Goal: Navigation & Orientation: Find specific page/section

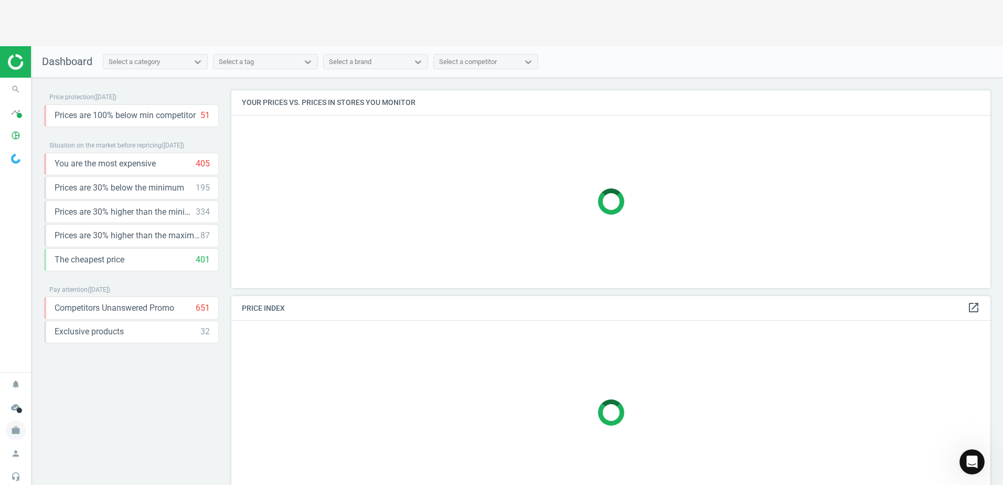
click at [18, 384] on nav "notifications Notifications cloud_done Data health work Lyreco AT Switch campai…" at bounding box center [15, 441] width 31 height 139
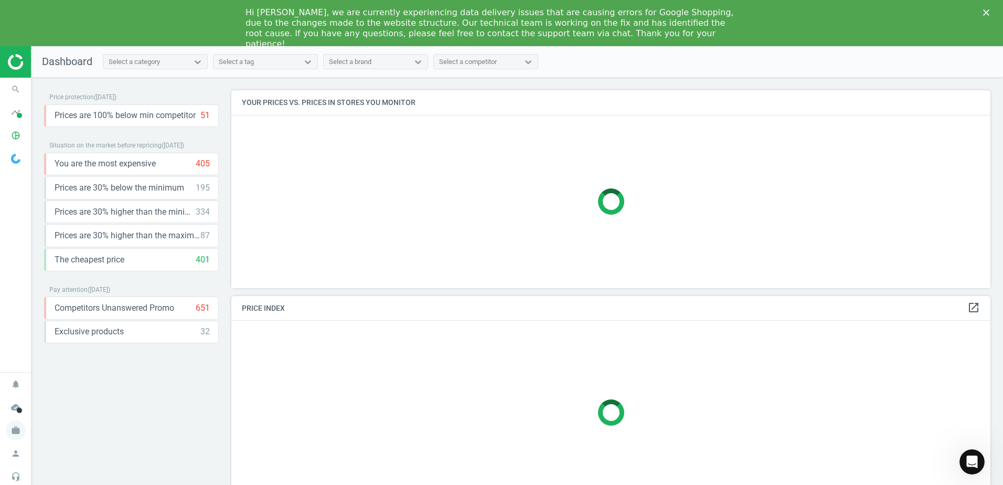
click at [14, 433] on icon "work" at bounding box center [16, 430] width 20 height 20
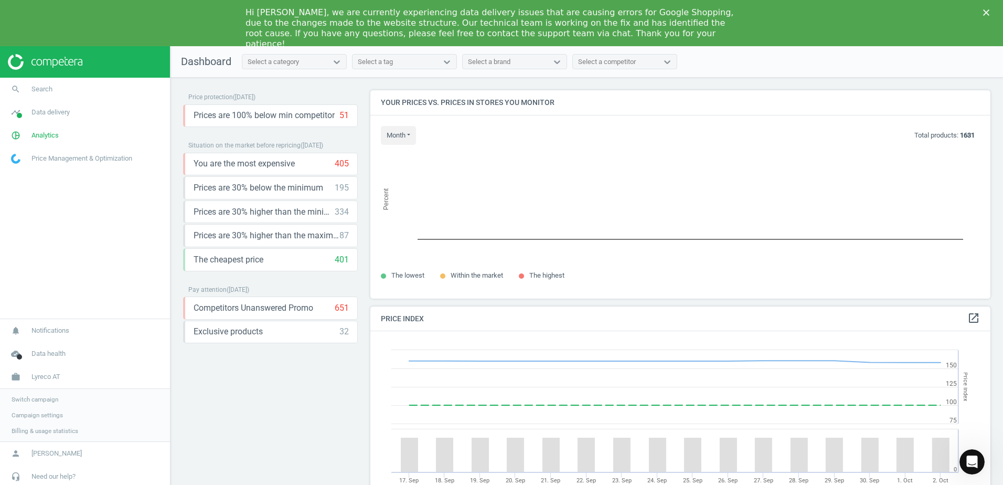
scroll to position [257, 628]
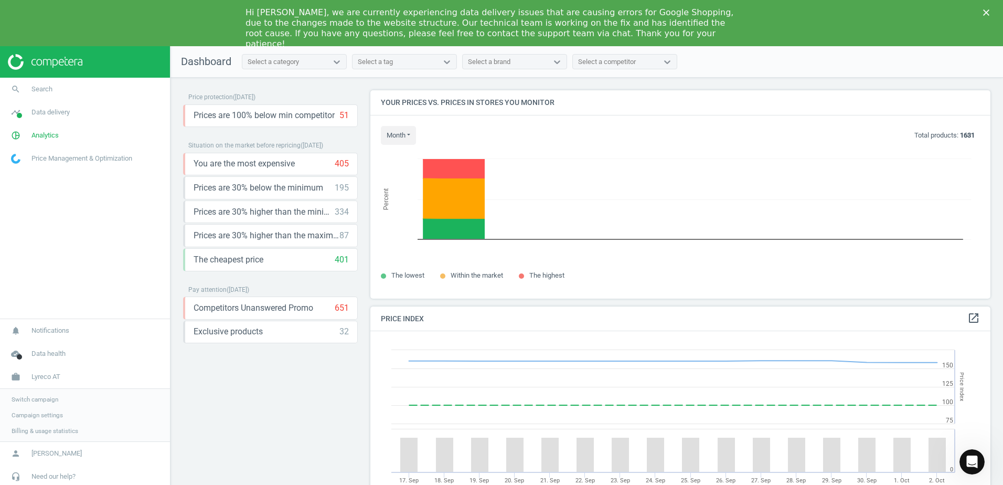
click at [46, 399] on span "Switch campaign" at bounding box center [35, 399] width 47 height 8
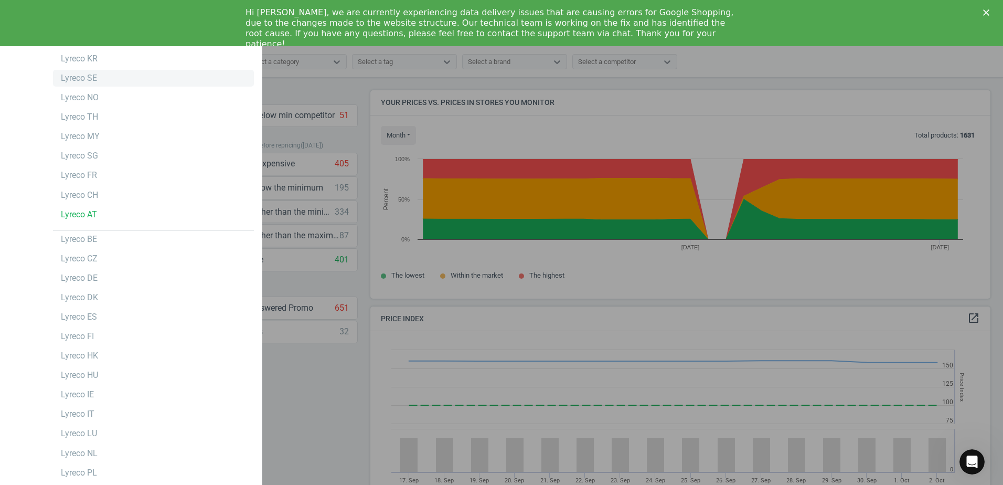
click at [104, 74] on div "Lyreco SE" at bounding box center [153, 78] width 201 height 17
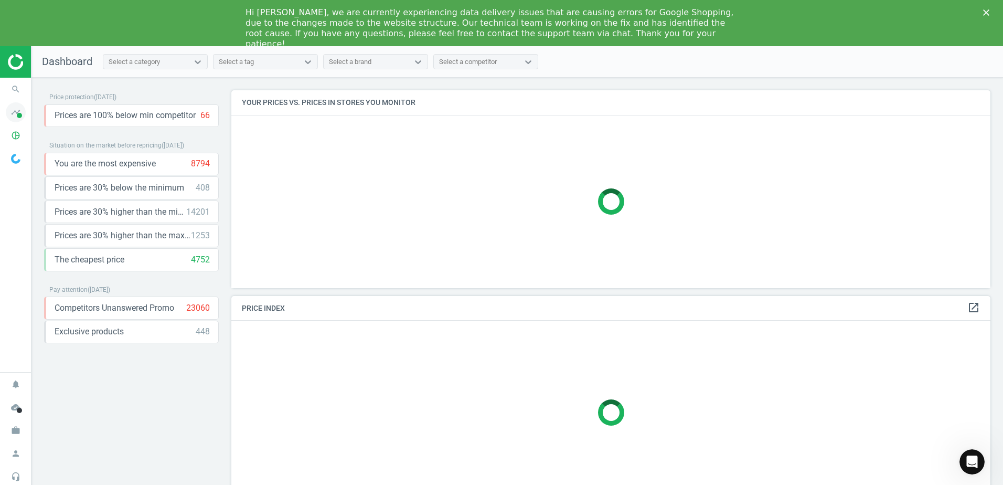
click at [17, 118] on icon "timeline" at bounding box center [16, 112] width 20 height 20
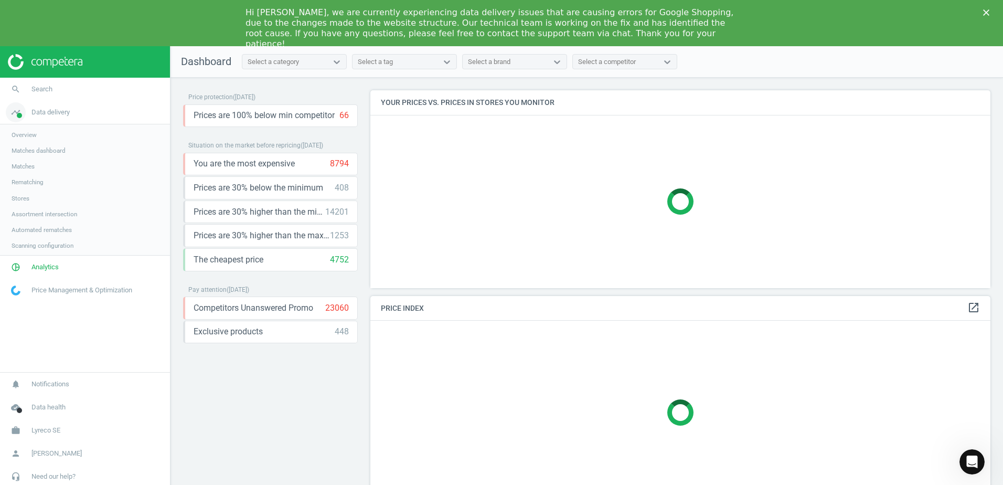
scroll to position [213, 628]
click at [37, 149] on span "Matches dashboard" at bounding box center [39, 150] width 54 height 8
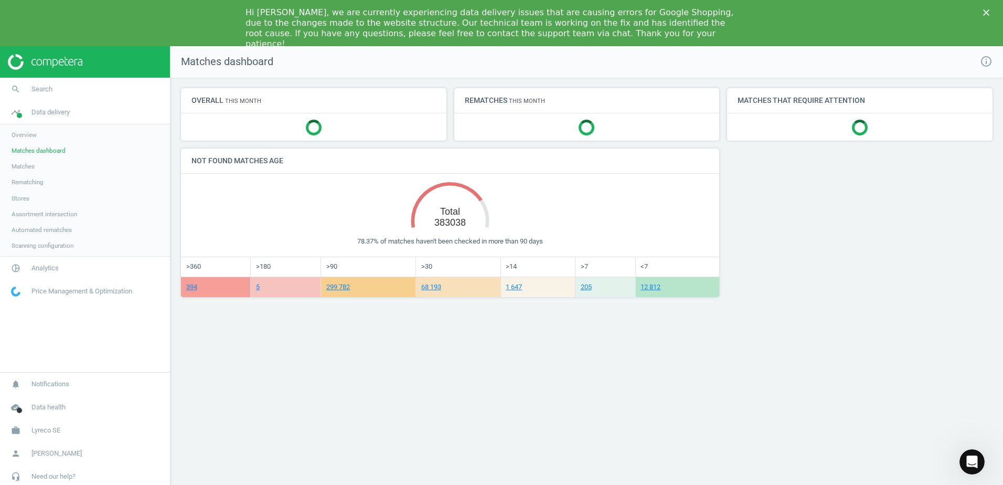
click at [27, 133] on span "Overview" at bounding box center [24, 135] width 25 height 8
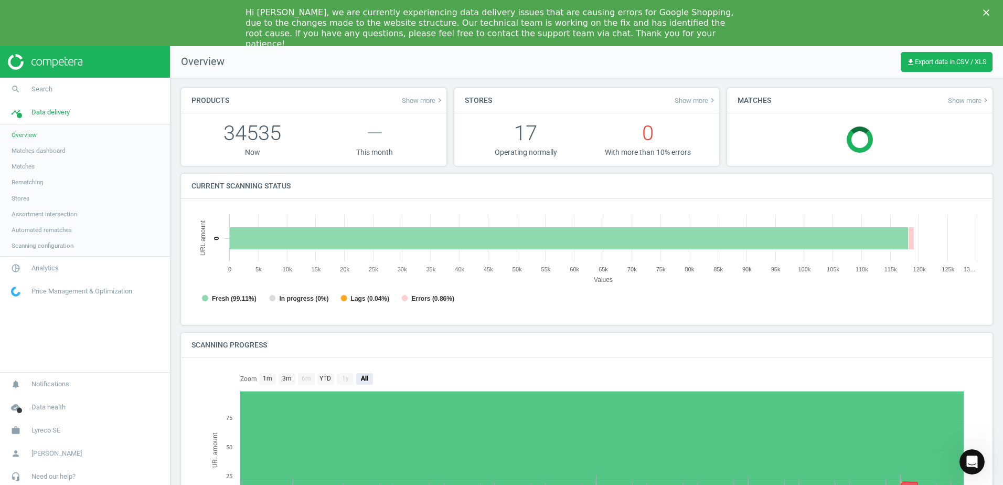
scroll to position [5, 5]
click at [24, 200] on span "Stores" at bounding box center [21, 198] width 18 height 8
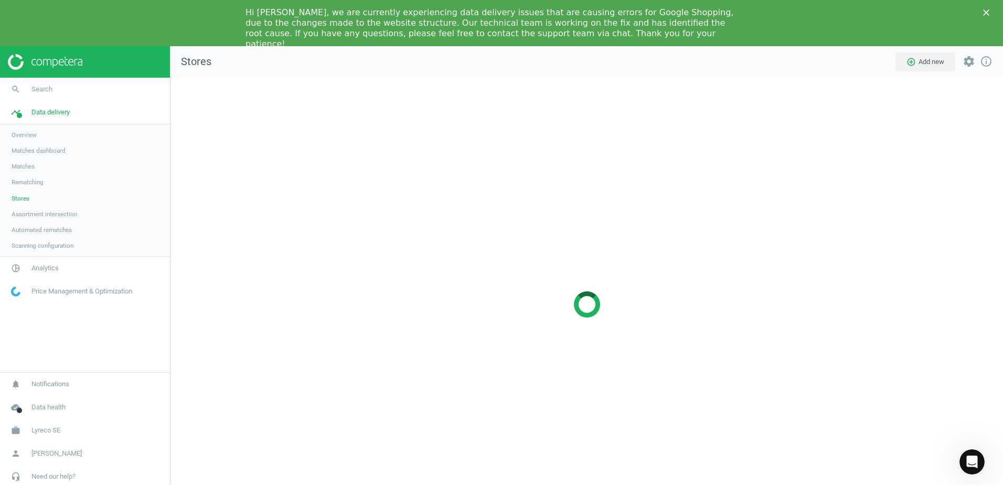
scroll to position [469, 848]
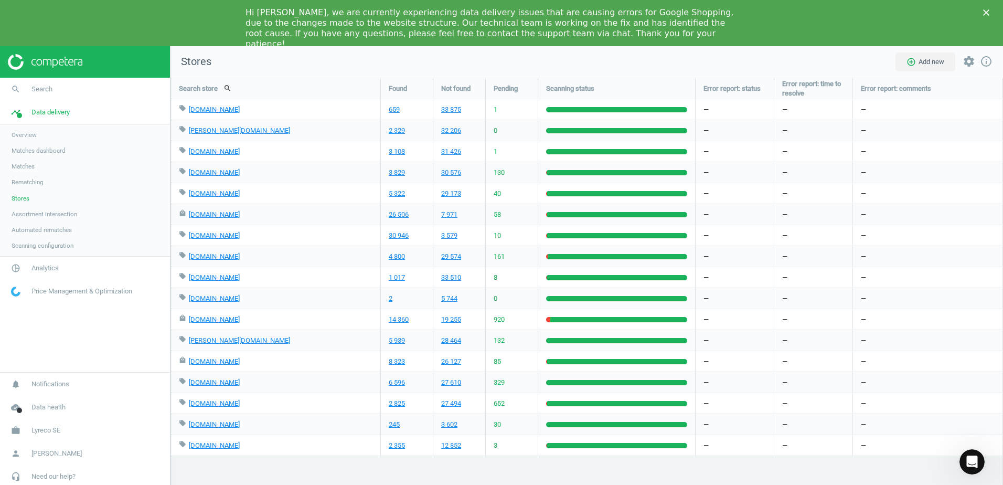
click at [983, 14] on icon "Close" at bounding box center [986, 12] width 6 height 6
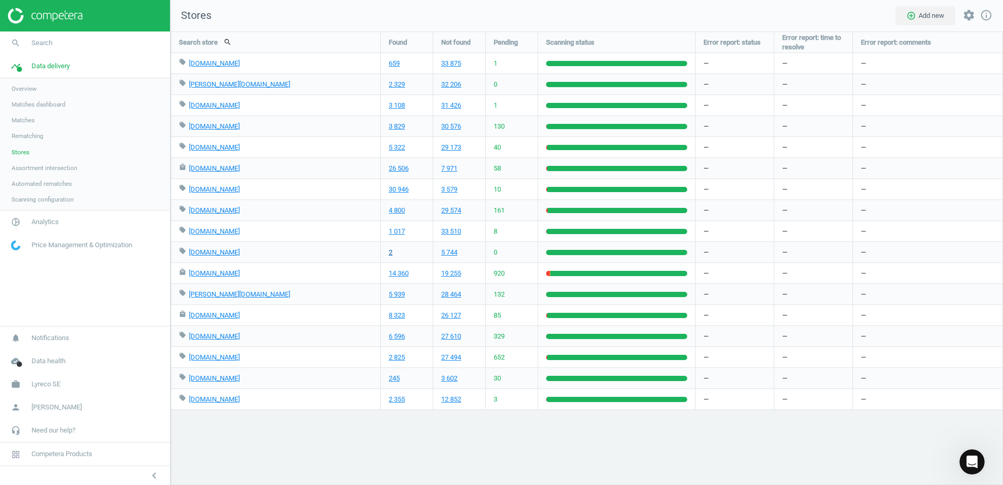
click at [390, 255] on link "2" at bounding box center [391, 251] width 4 height 9
click at [407, 46] on span "Found" at bounding box center [398, 42] width 18 height 9
click at [16, 379] on icon "work" at bounding box center [16, 384] width 20 height 20
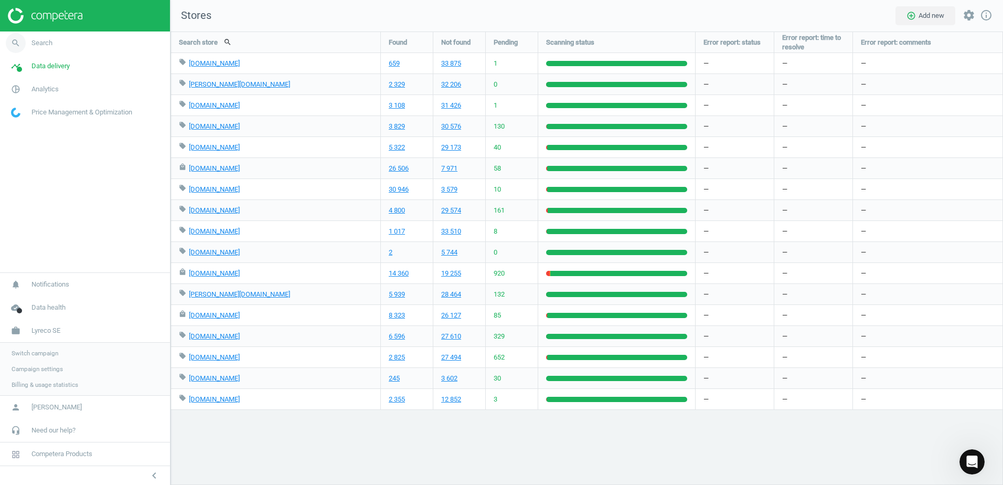
click at [42, 41] on span "Search" at bounding box center [41, 42] width 21 height 9
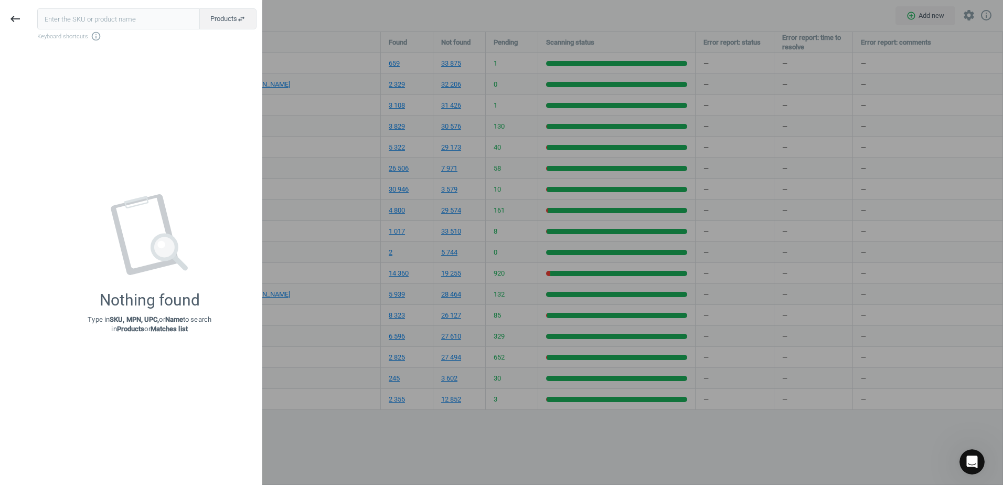
click at [140, 30] on div "Products swap_horiz Keyboard shortcuts info_outline" at bounding box center [149, 24] width 224 height 33
click at [142, 21] on input "text" at bounding box center [118, 18] width 163 height 21
paste input "166680"
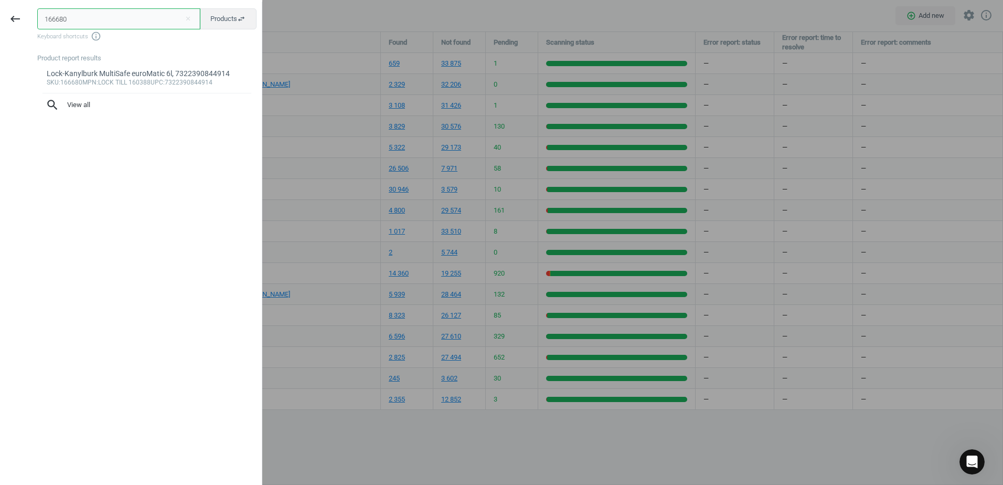
click at [46, 15] on input "166680" at bounding box center [118, 18] width 163 height 21
type input "166680"
click at [144, 73] on div "Lock-Kanylburk MultiSafe euroMatic 6l, 7322390844914" at bounding box center [147, 74] width 201 height 10
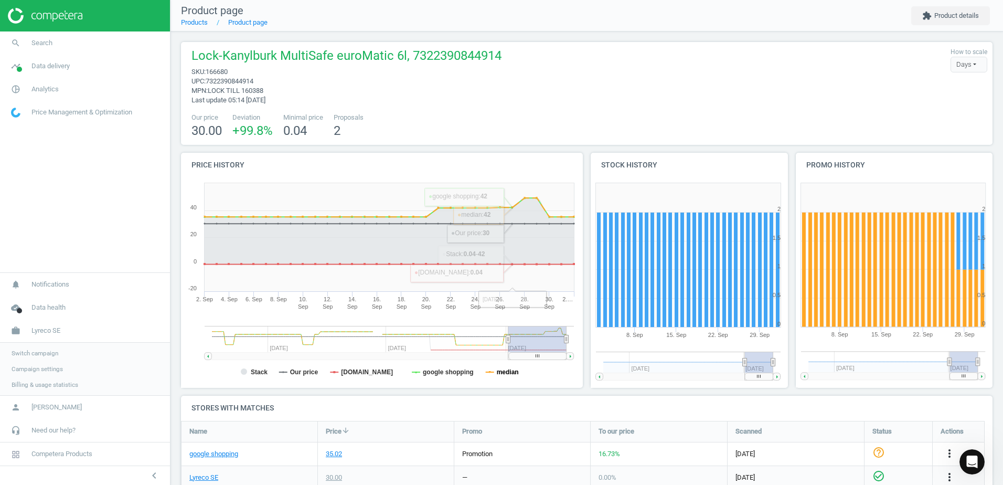
click at [508, 375] on tspan "median" at bounding box center [508, 371] width 22 height 7
click at [450, 371] on tspan "google shopping" at bounding box center [448, 371] width 51 height 7
click at [293, 378] on rect at bounding box center [380, 283] width 398 height 210
click at [255, 371] on tspan "Stack" at bounding box center [259, 371] width 17 height 7
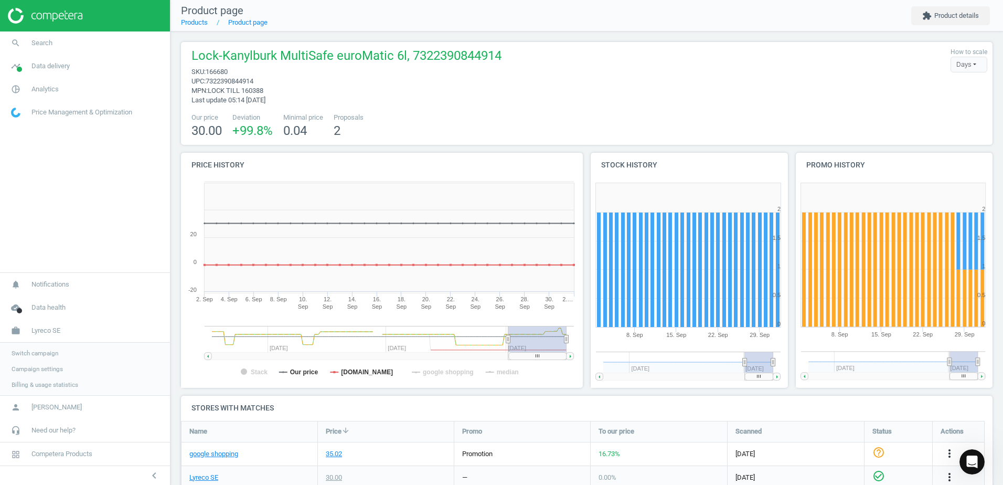
click at [309, 374] on tspan "Our price" at bounding box center [304, 371] width 28 height 7
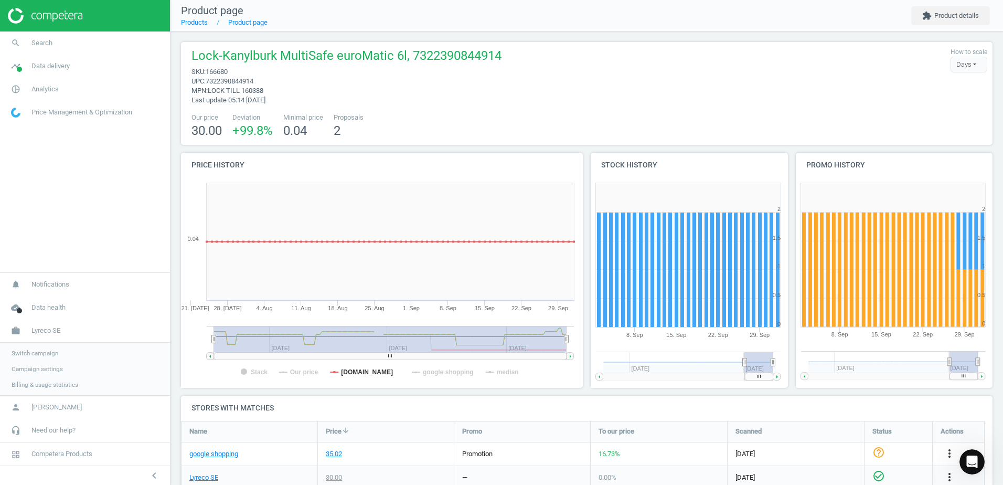
drag, startPoint x: 510, startPoint y: 341, endPoint x: 200, endPoint y: 377, distance: 312.5
click at [200, 377] on icon "Created with Highstock 6.2.0 Stack Our price kontorsgiganten.se google shopping…" at bounding box center [380, 283] width 398 height 210
click at [292, 373] on tspan "Our price" at bounding box center [304, 371] width 28 height 7
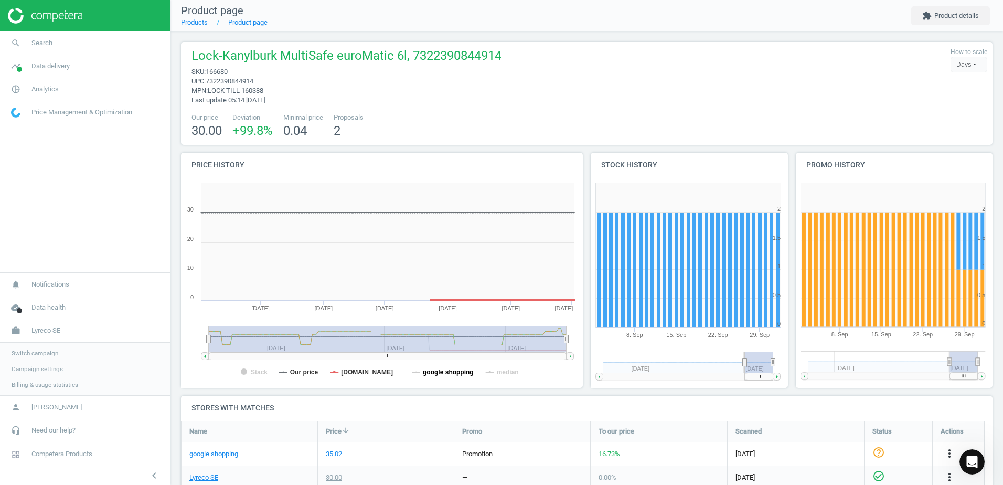
click at [446, 370] on tspan "google shopping" at bounding box center [448, 371] width 51 height 7
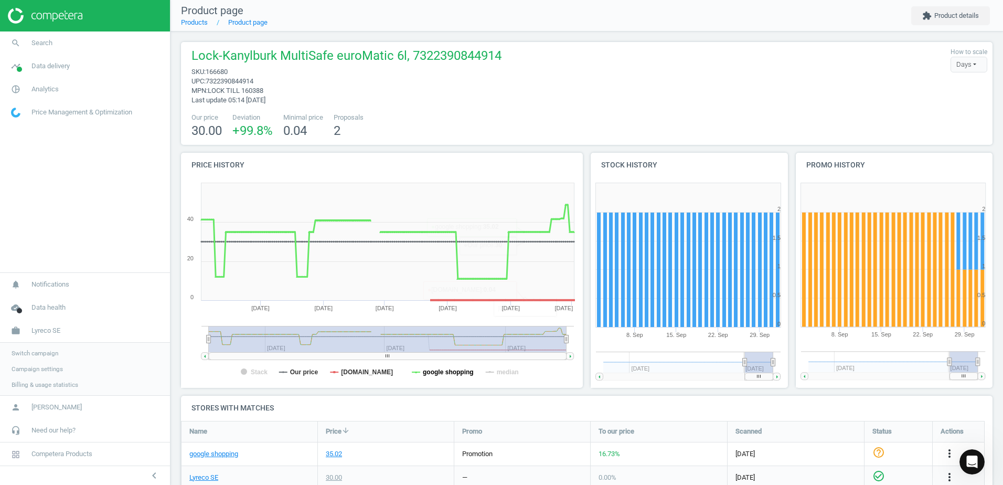
click at [456, 371] on tspan "google shopping" at bounding box center [448, 371] width 51 height 7
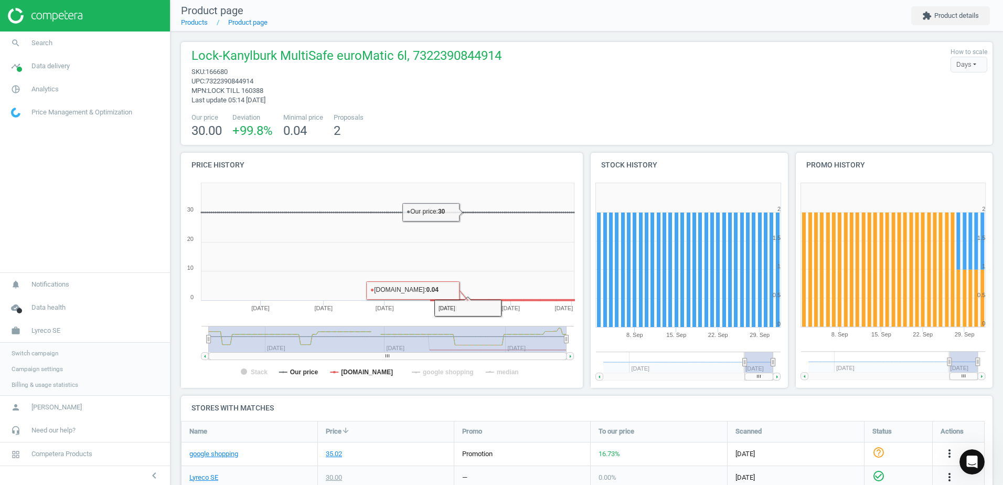
click at [471, 127] on div "Our price 30.00 Deviation +99.8 % Minimal price 0.04 Proposals 2" at bounding box center [586, 126] width 801 height 27
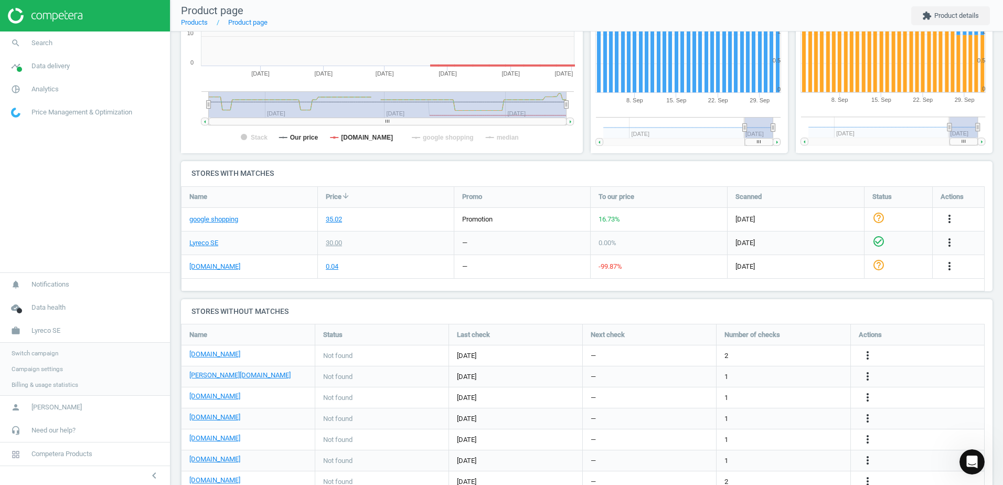
scroll to position [210, 0]
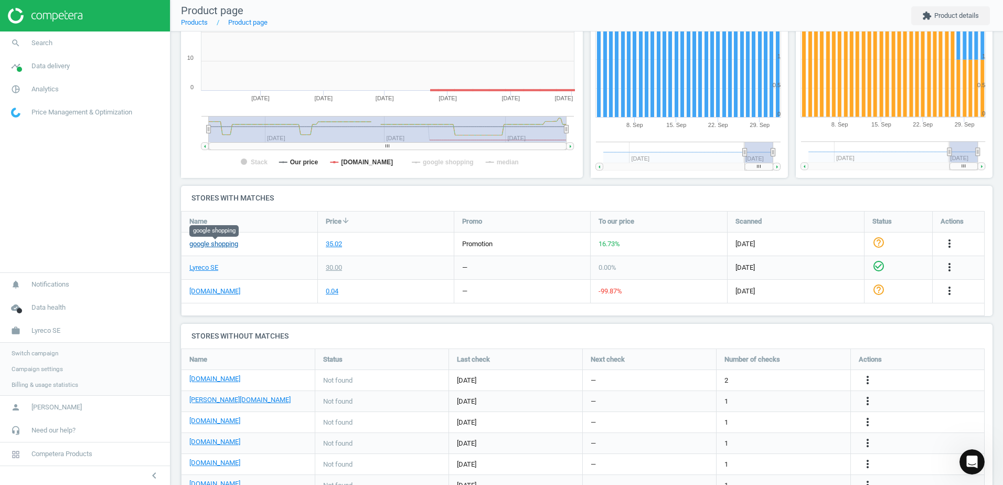
click at [225, 244] on link "google shopping" at bounding box center [213, 243] width 49 height 9
click at [332, 245] on div "35.02" at bounding box center [334, 243] width 16 height 9
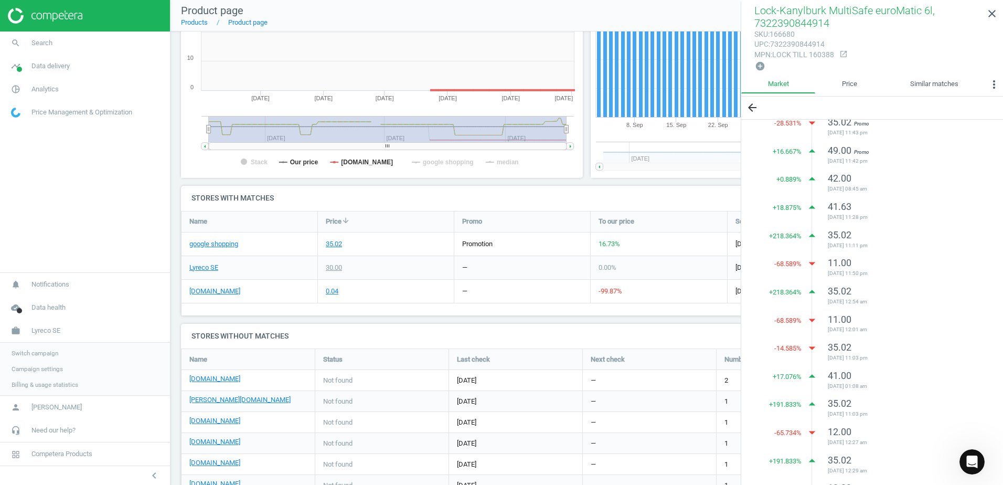
scroll to position [0, 0]
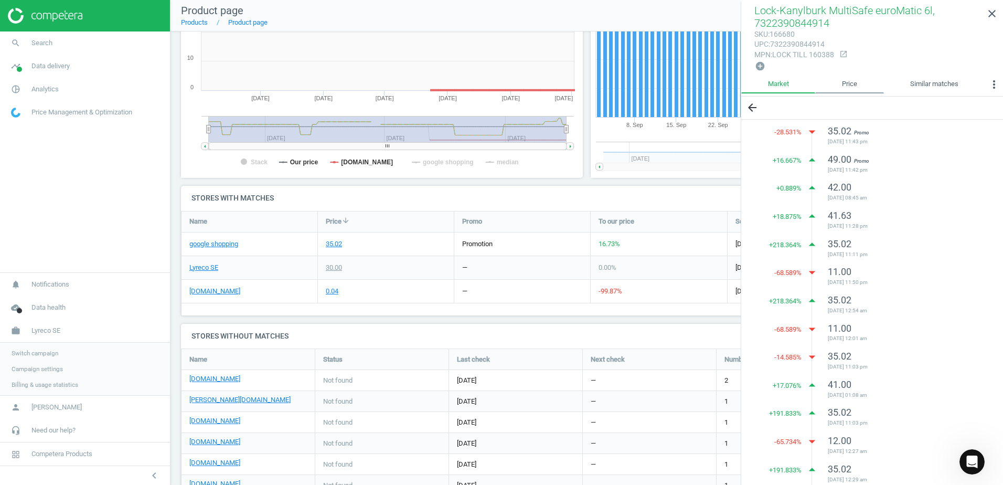
click at [858, 84] on link "Price" at bounding box center [849, 85] width 68 height 18
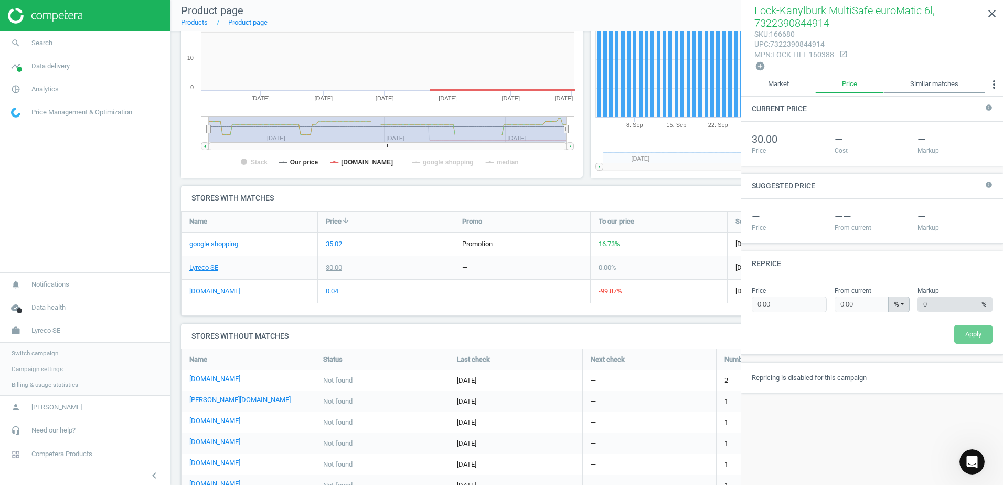
drag, startPoint x: 940, startPoint y: 71, endPoint x: 935, endPoint y: 76, distance: 6.7
click at [940, 72] on div "add_circle" at bounding box center [871, 66] width 235 height 12
click at [930, 83] on link "Similar matches" at bounding box center [934, 85] width 101 height 18
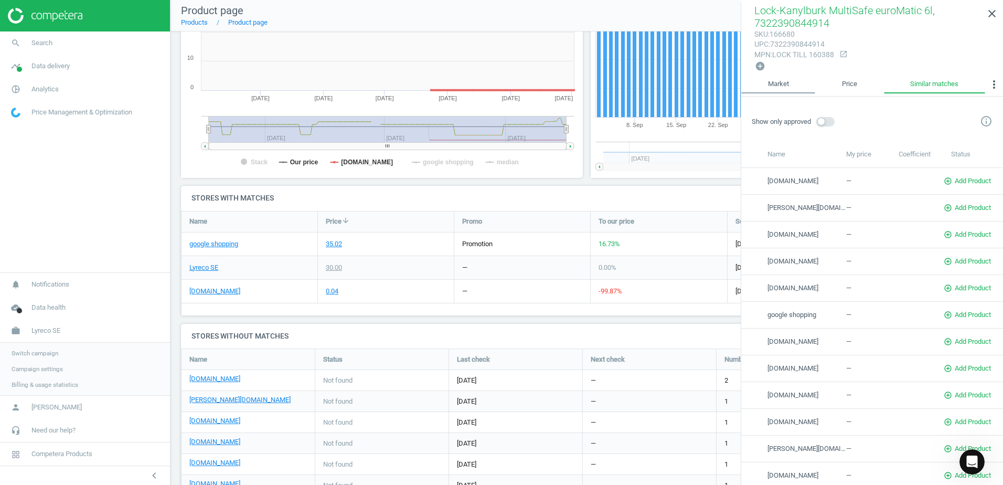
click at [776, 84] on link "Market" at bounding box center [778, 85] width 74 height 18
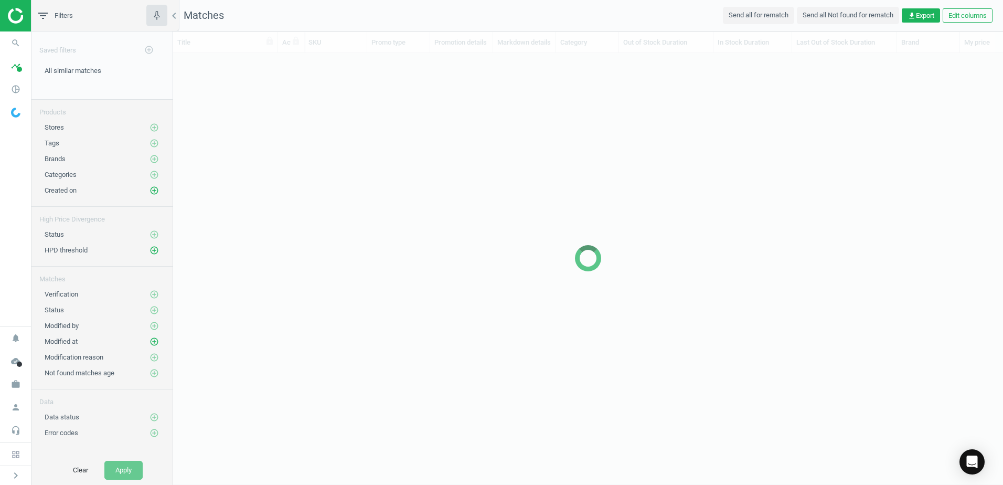
scroll to position [396, 822]
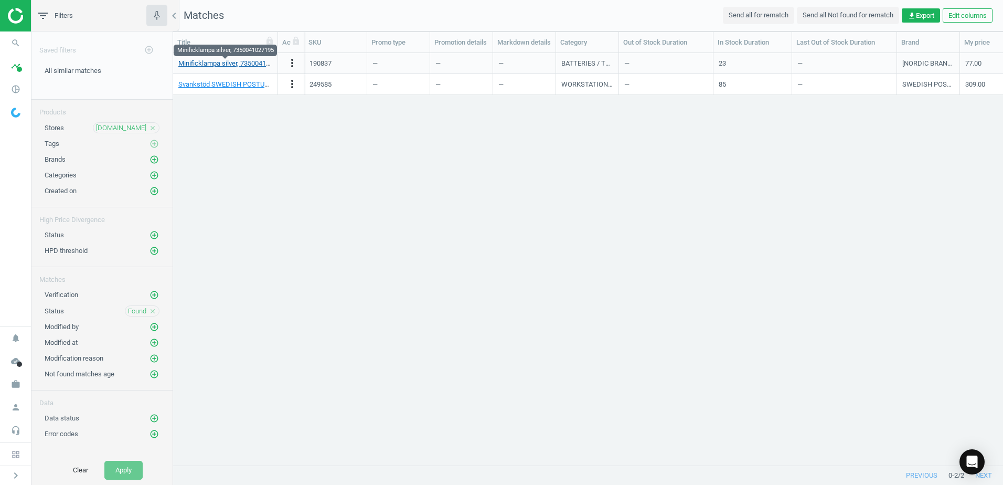
click at [242, 62] on link "Minificklampa silver, 7350041027195" at bounding box center [233, 63] width 110 height 8
click at [320, 64] on div "190837" at bounding box center [320, 63] width 22 height 9
click at [294, 62] on icon "more_vert" at bounding box center [292, 63] width 13 height 13
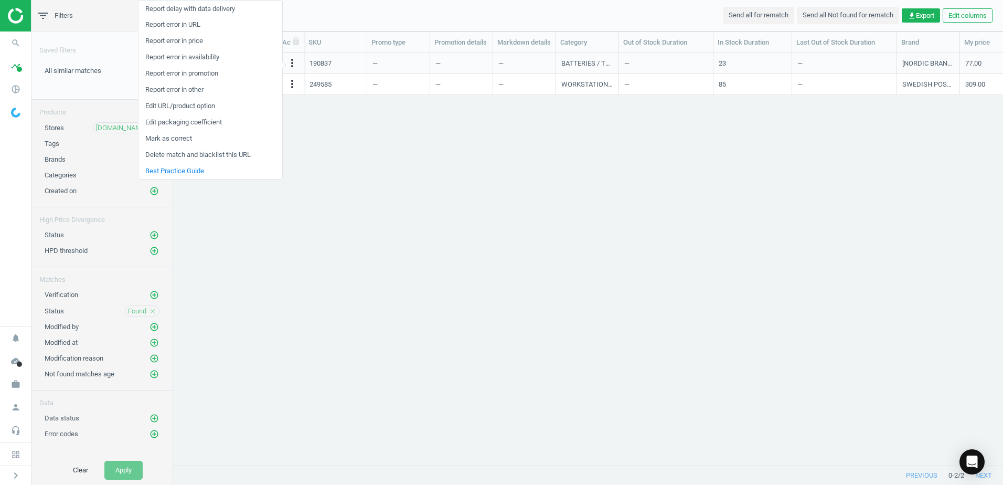
click at [433, 295] on div "Minificklampa silver, 7350041027195 more_vert 190837 — — — BATTERIES / TORCHES …" at bounding box center [588, 255] width 830 height 404
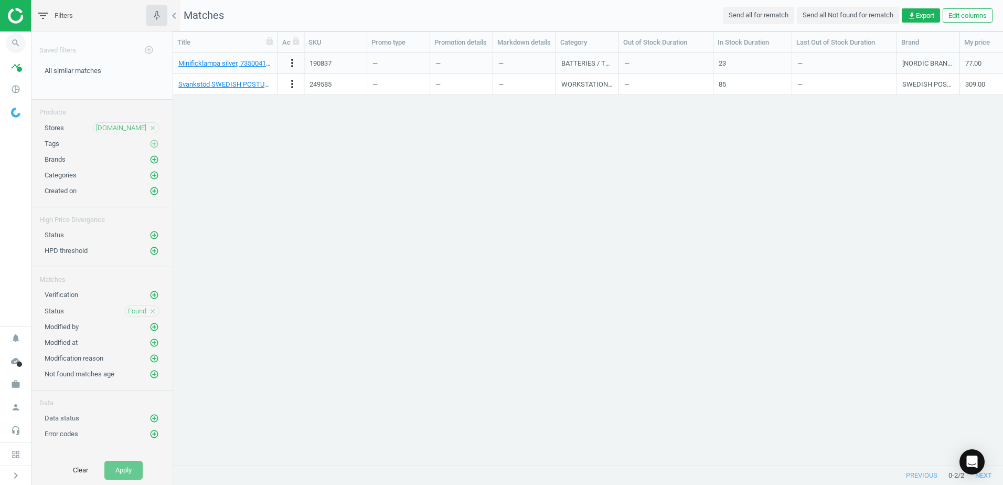
click at [15, 41] on icon "search" at bounding box center [16, 43] width 20 height 20
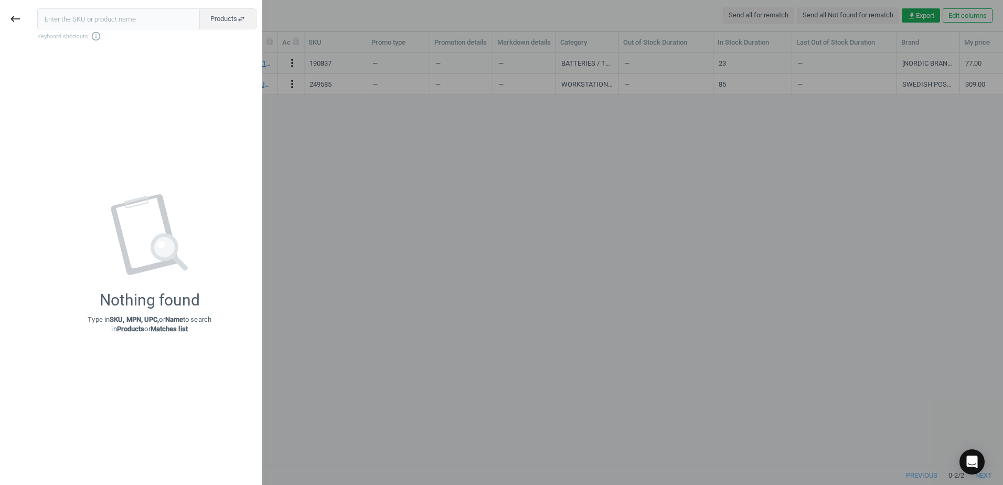
click at [98, 20] on input "text" at bounding box center [118, 18] width 163 height 21
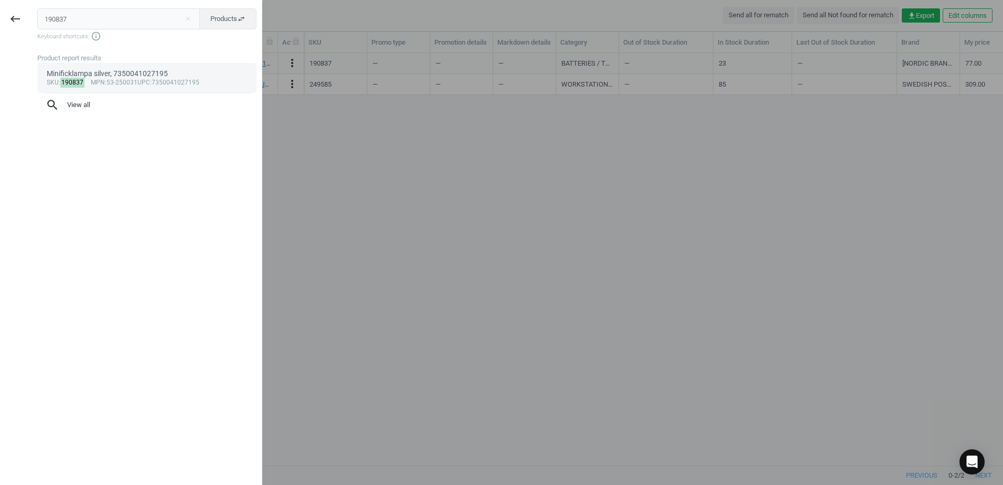
type input "190837"
click at [111, 83] on div "sku : 190837 mpn :53-250031 upc :7350041027195" at bounding box center [147, 83] width 201 height 8
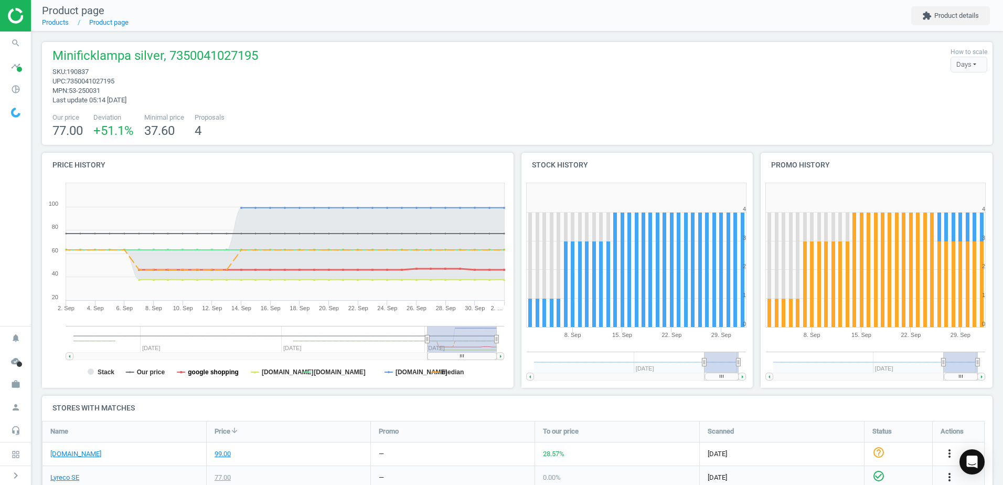
click at [211, 372] on tspan "google shopping" at bounding box center [213, 371] width 51 height 7
click at [140, 373] on tspan "Our price" at bounding box center [151, 371] width 28 height 7
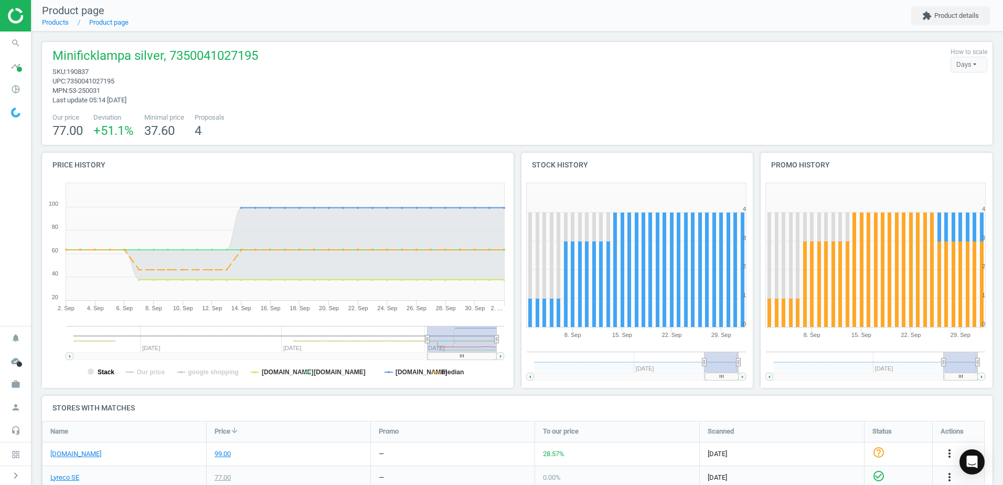
click at [106, 370] on tspan "Stack" at bounding box center [106, 371] width 17 height 7
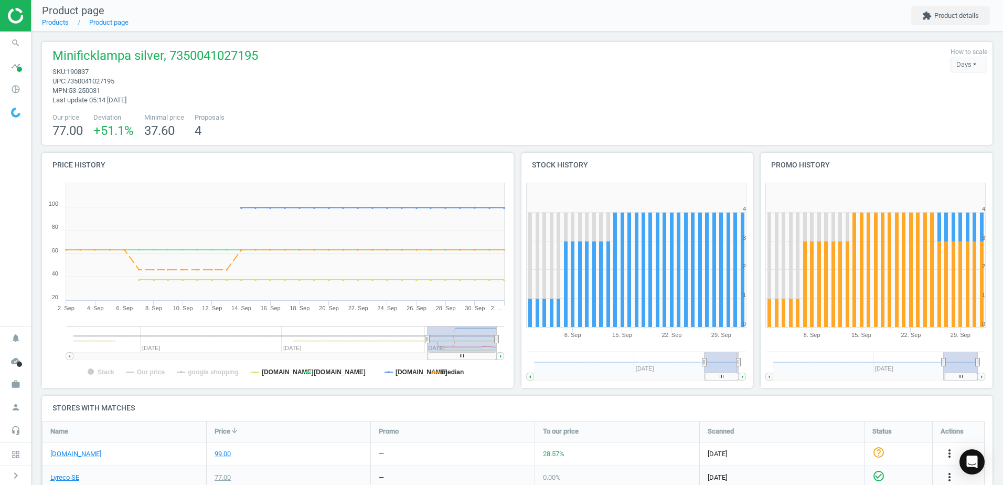
click at [282, 373] on tspan "apotea.se" at bounding box center [288, 371] width 52 height 7
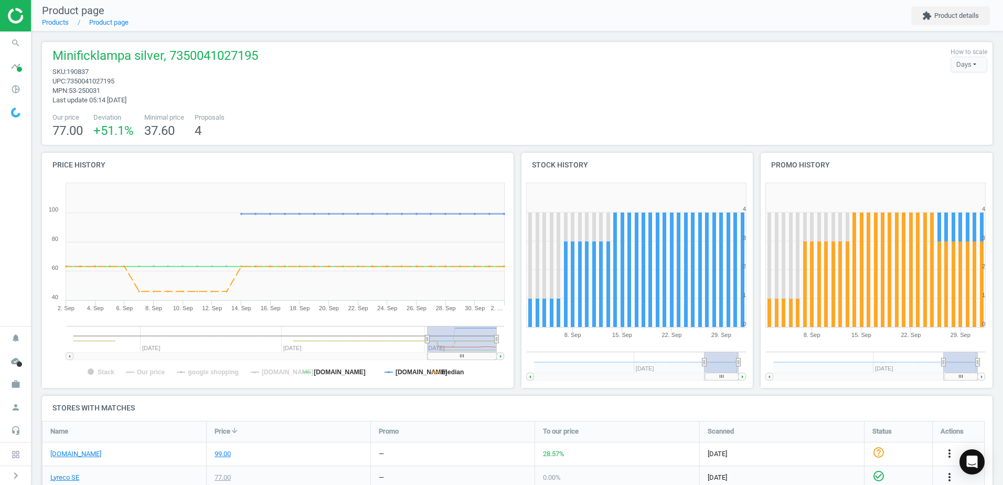
click at [280, 371] on tspan "apotea.se" at bounding box center [288, 371] width 52 height 7
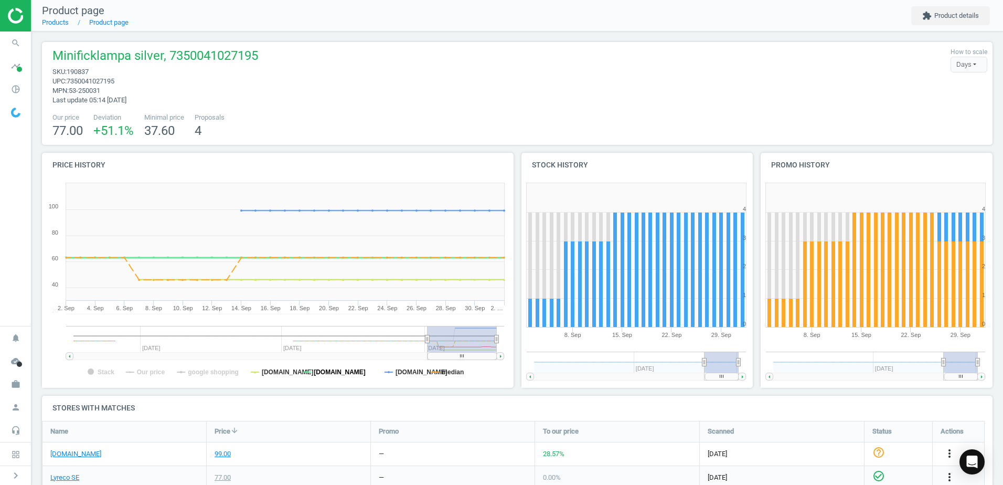
click at [331, 373] on tspan "kontorsgiganten.se" at bounding box center [340, 371] width 52 height 7
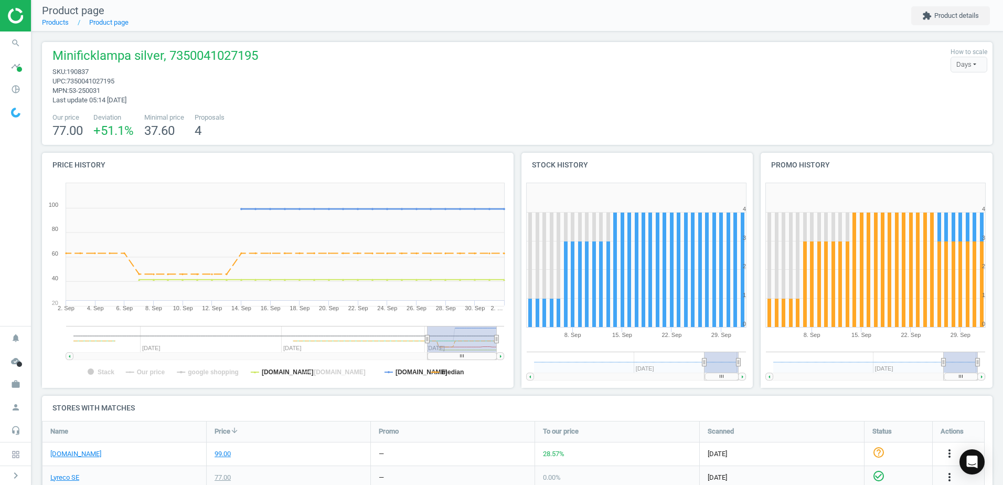
click at [433, 369] on rect at bounding box center [275, 283] width 467 height 210
click at [445, 373] on tspan "median" at bounding box center [453, 371] width 22 height 7
click at [397, 373] on tspan "cdon.se" at bounding box center [421, 371] width 52 height 7
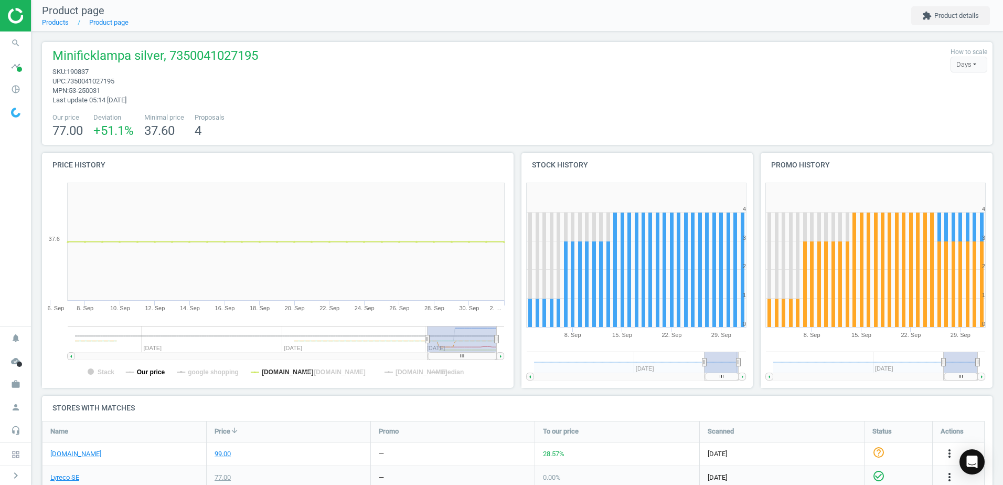
click at [160, 369] on tspan "Our price" at bounding box center [151, 371] width 28 height 7
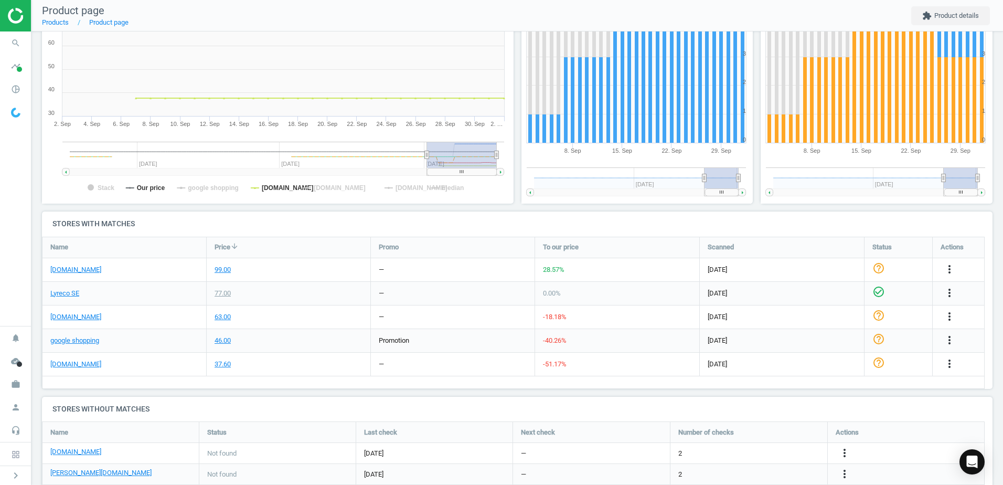
scroll to position [210, 0]
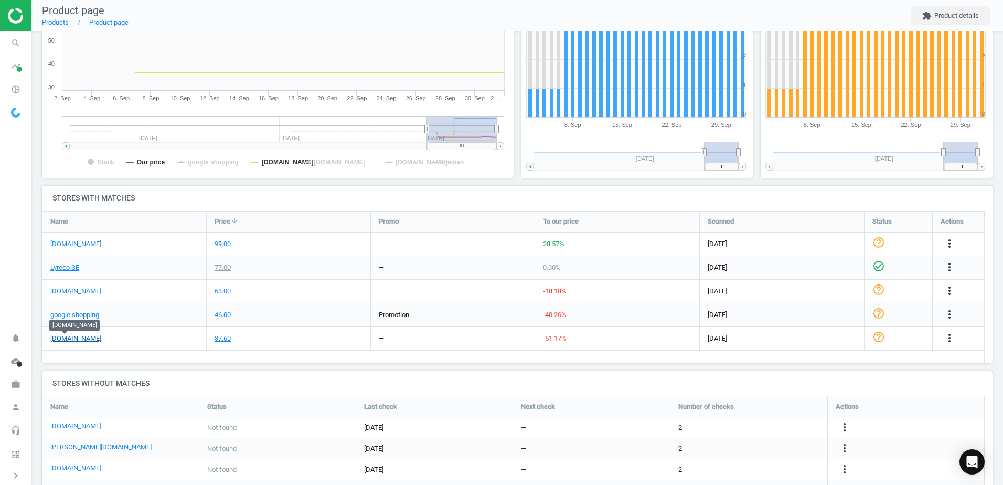
click at [67, 341] on link "apotea.se" at bounding box center [75, 337] width 51 height 9
click at [18, 387] on icon "work" at bounding box center [16, 384] width 20 height 20
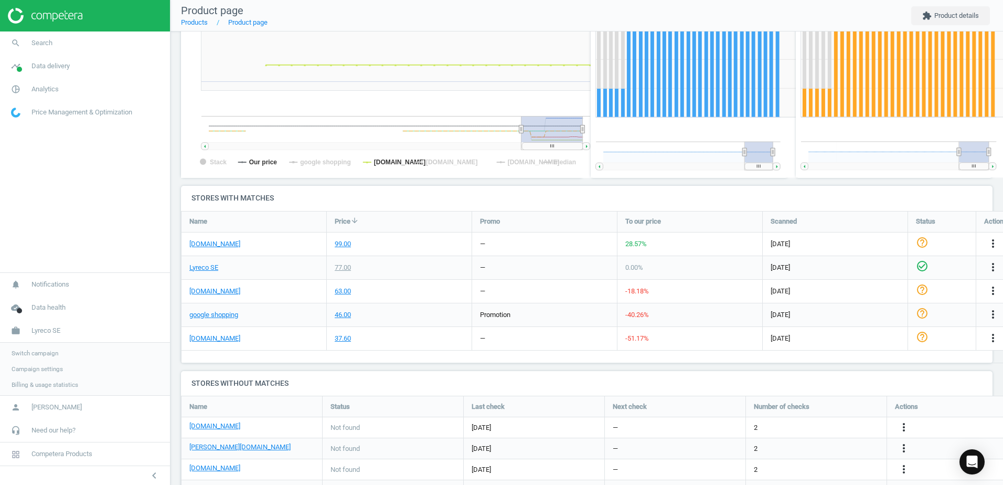
scroll to position [226, 414]
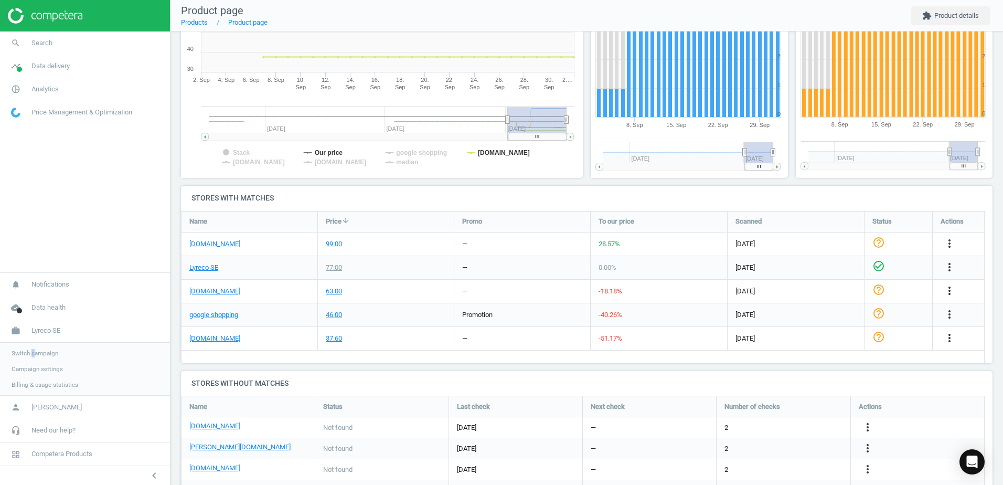
click at [33, 350] on span "Switch campaign" at bounding box center [35, 353] width 47 height 8
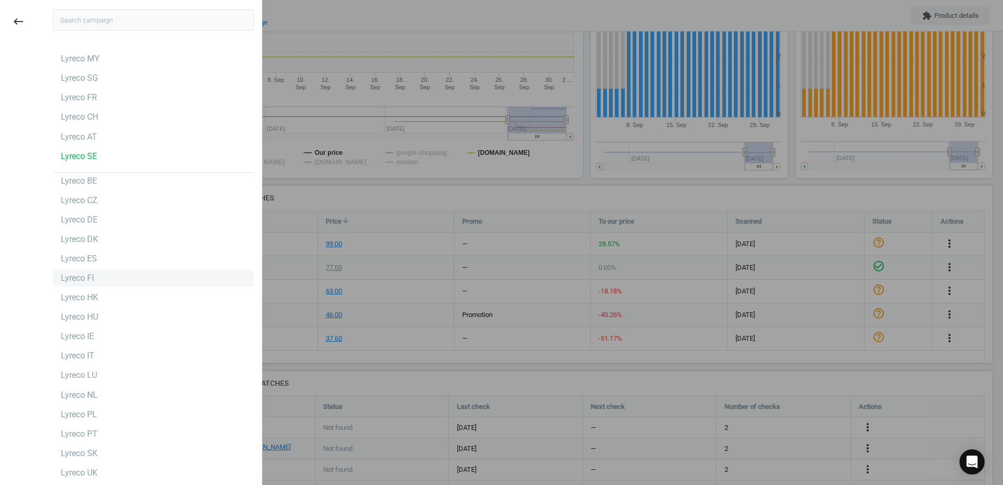
scroll to position [2, 0]
click at [88, 427] on div "Lyreco PT" at bounding box center [79, 432] width 37 height 12
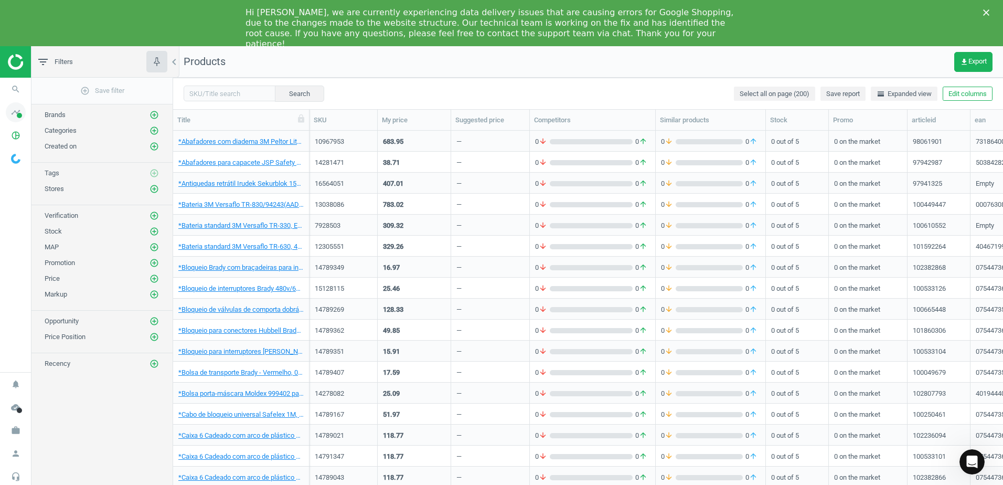
click at [17, 120] on icon "timeline" at bounding box center [16, 112] width 20 height 20
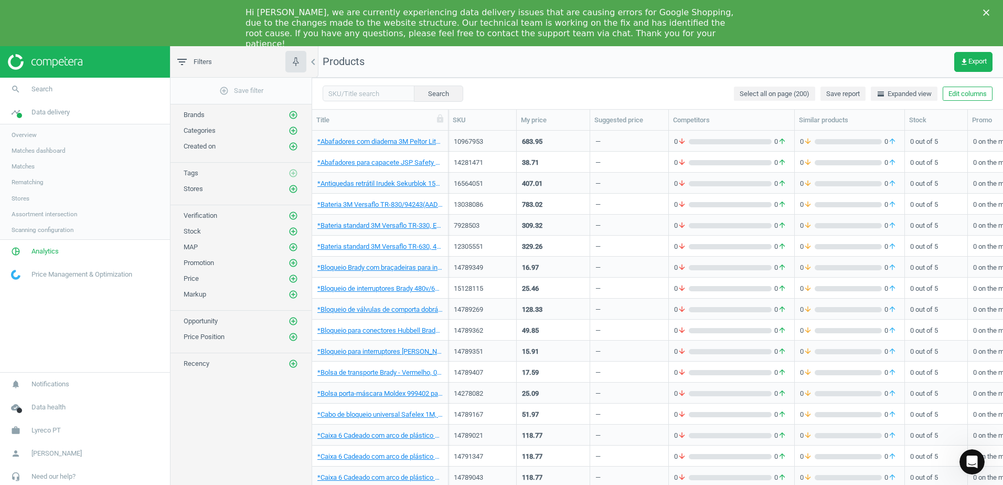
scroll to position [364, 683]
click at [20, 195] on span "Stores" at bounding box center [21, 198] width 18 height 8
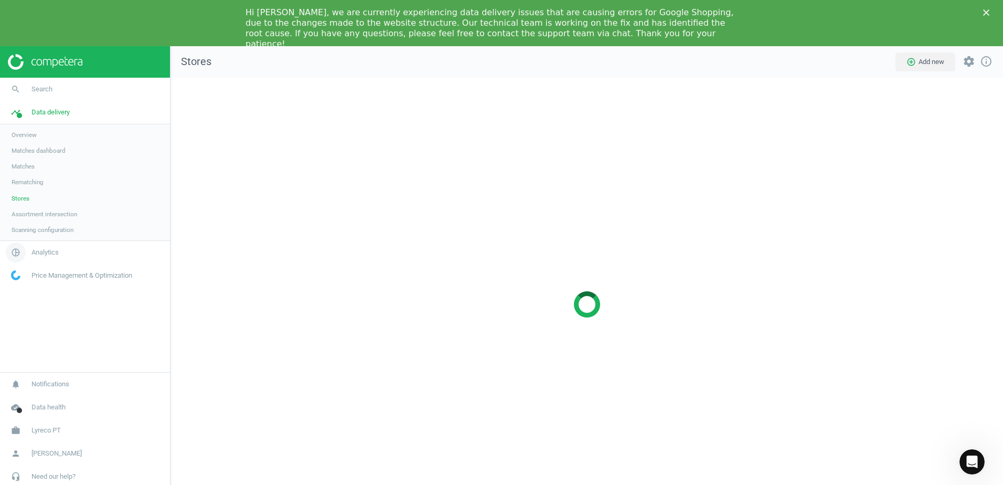
scroll to position [469, 848]
click at [34, 135] on span "Overview" at bounding box center [24, 135] width 25 height 8
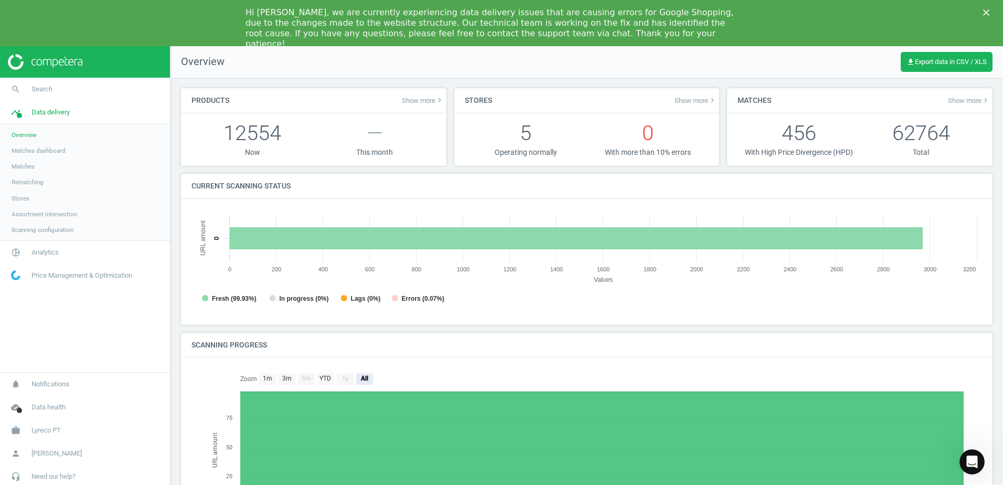
scroll to position [5, 5]
click at [53, 151] on span "Matches dashboard" at bounding box center [39, 150] width 54 height 8
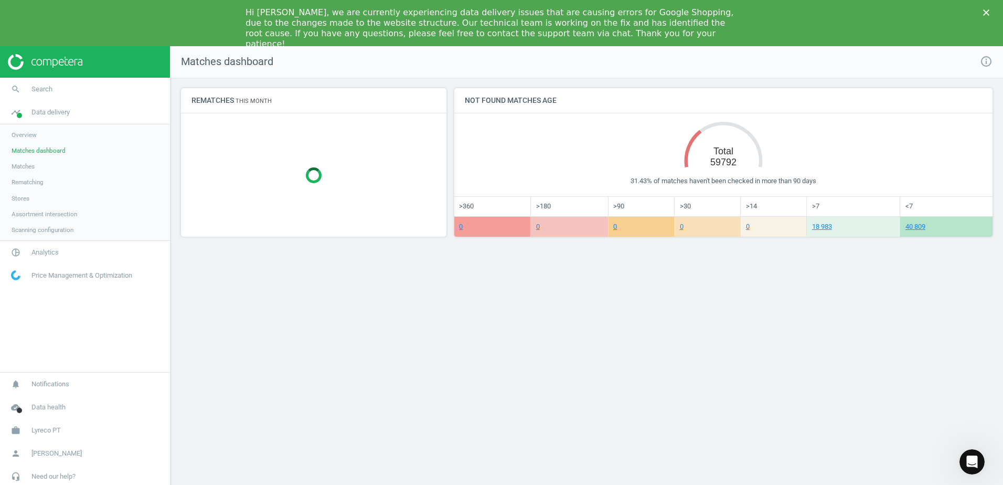
click at [28, 167] on span "Matches" at bounding box center [23, 166] width 23 height 8
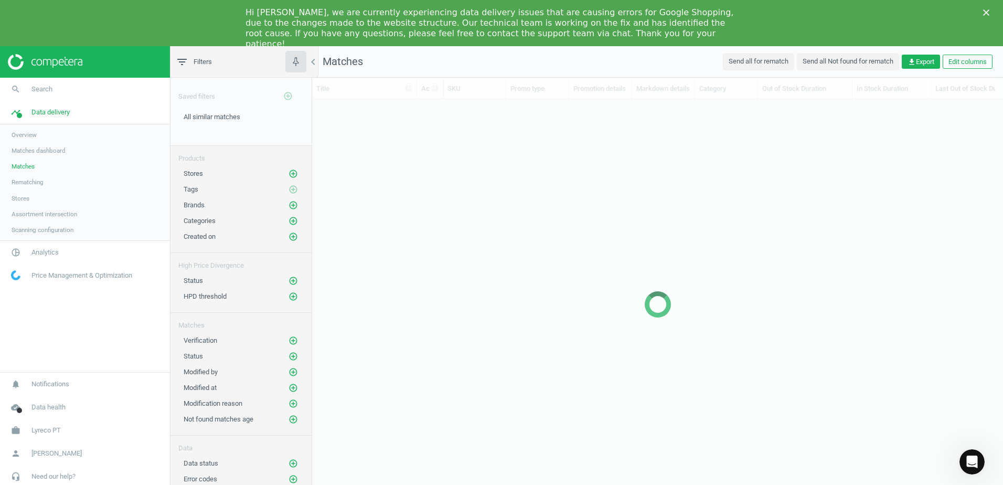
scroll to position [396, 683]
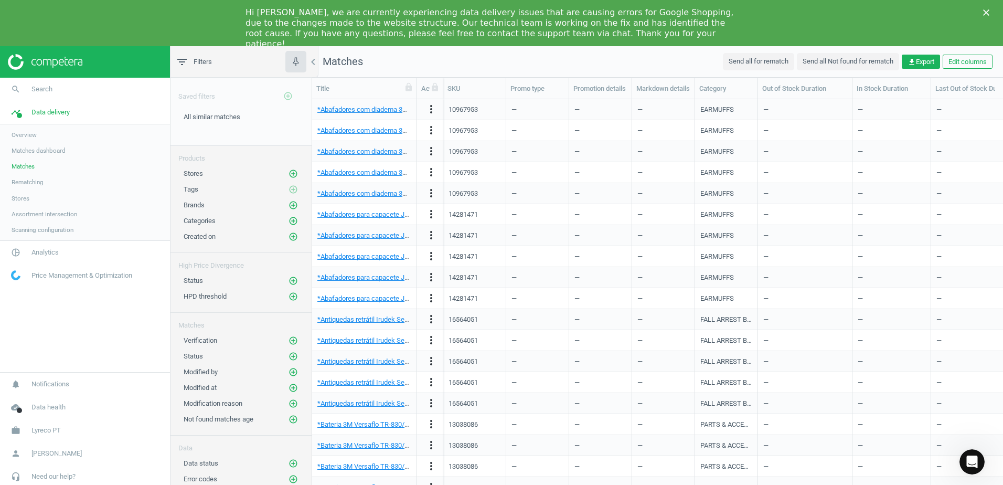
click at [17, 198] on span "Stores" at bounding box center [21, 198] width 18 height 8
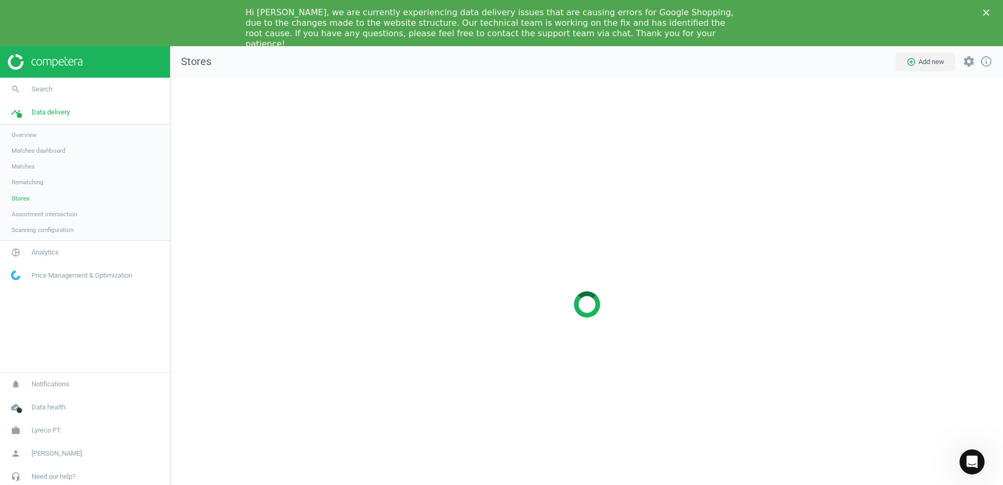
scroll to position [469, 848]
